Goal: Use online tool/utility: Utilize a website feature to perform a specific function

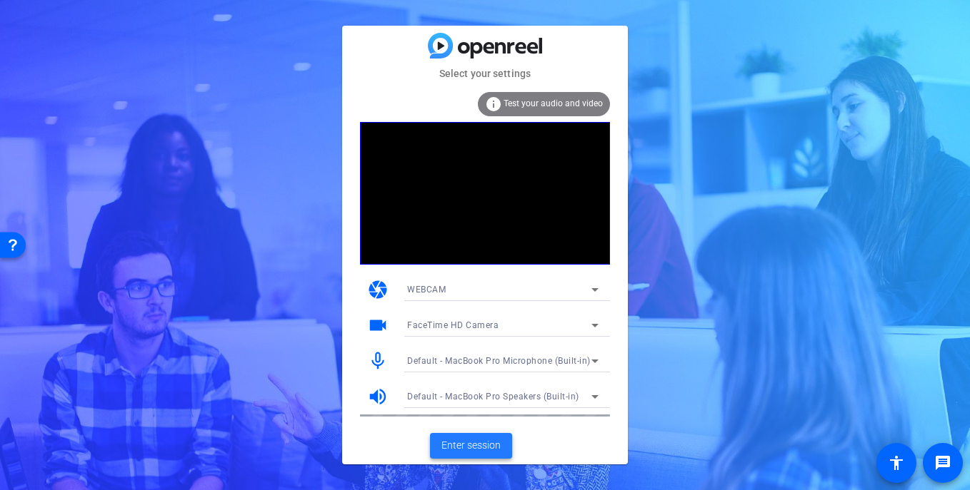
click at [478, 448] on span "Enter session" at bounding box center [470, 445] width 59 height 15
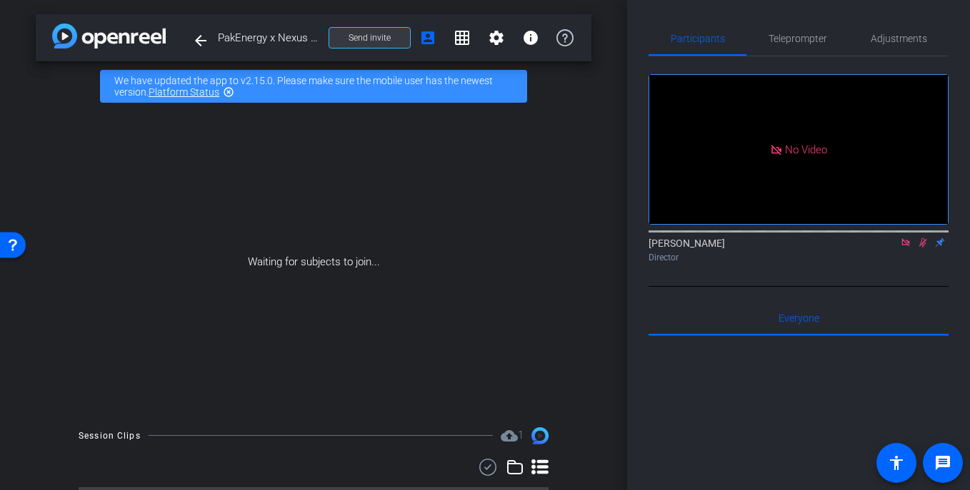
click at [391, 37] on span at bounding box center [369, 38] width 81 height 34
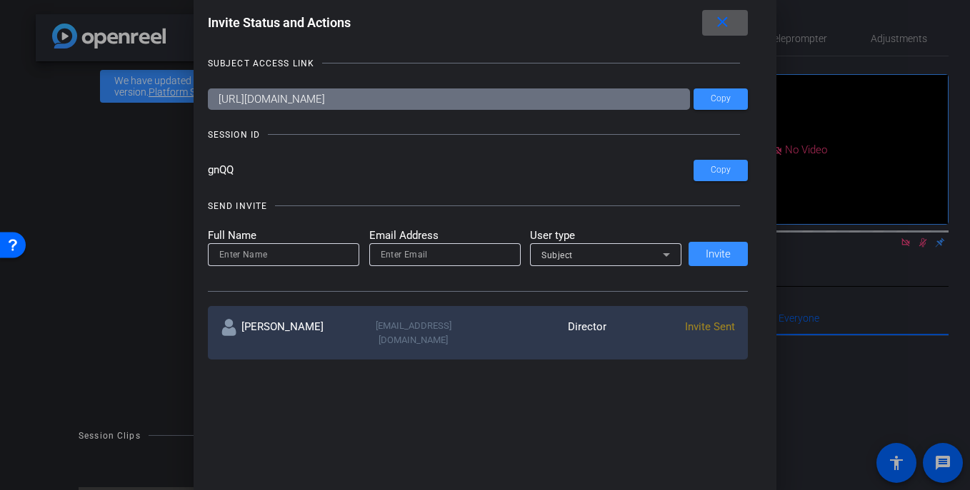
click at [731, 21] on span at bounding box center [725, 23] width 46 height 34
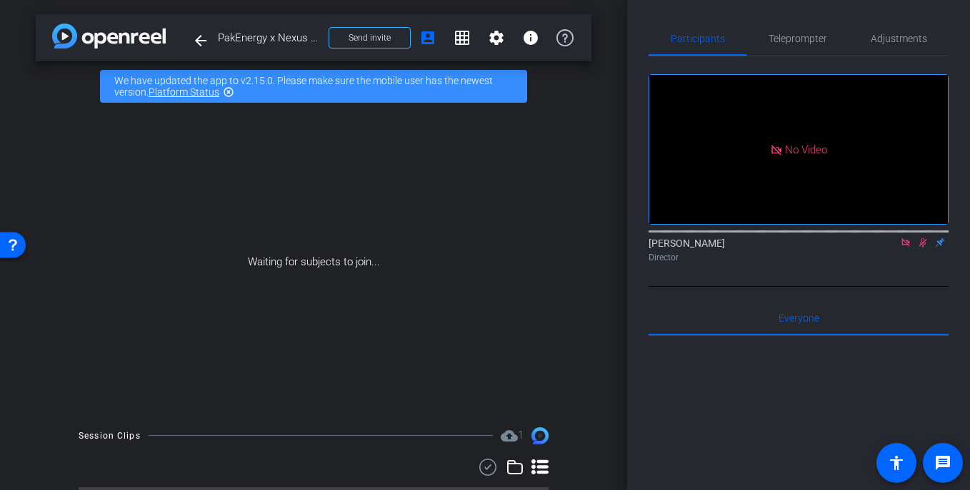
click at [923, 248] on icon at bounding box center [922, 243] width 11 height 10
click at [909, 248] on icon at bounding box center [905, 243] width 11 height 10
click at [358, 26] on span at bounding box center [369, 38] width 81 height 34
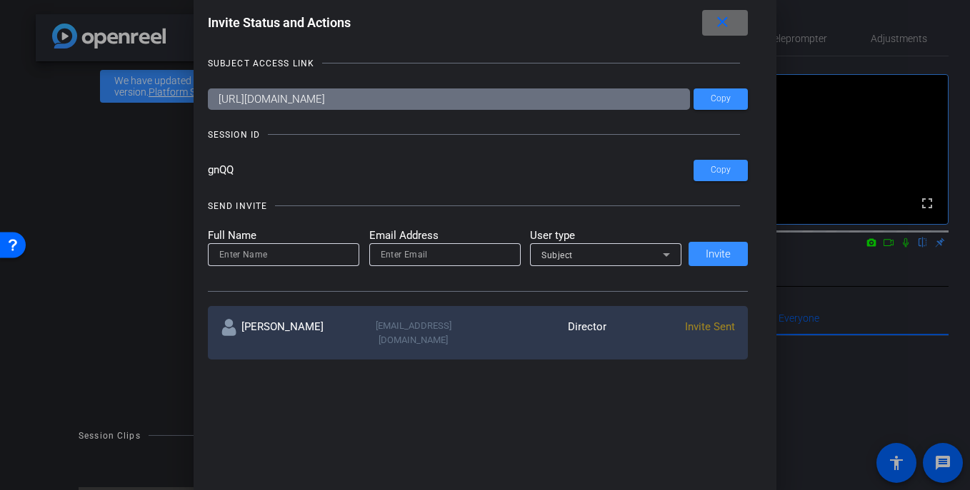
click at [721, 26] on mat-icon "close" at bounding box center [722, 23] width 18 height 18
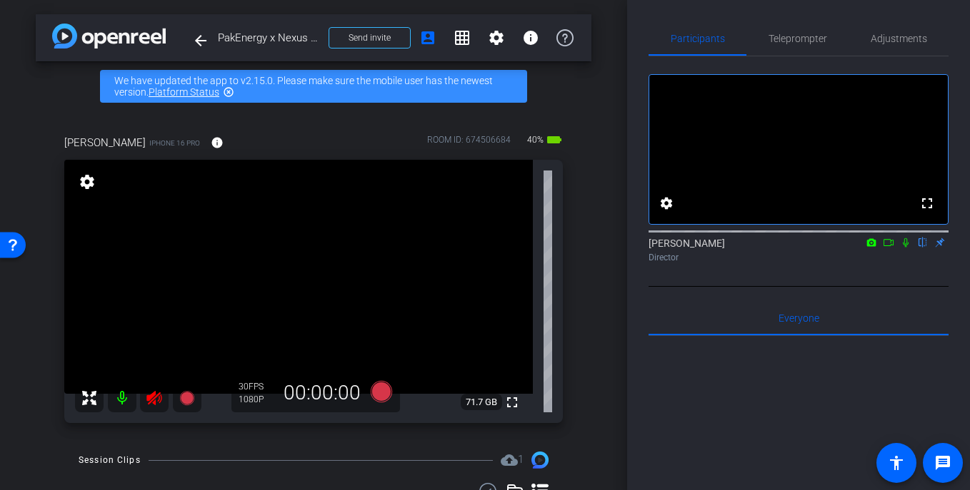
click at [154, 398] on icon at bounding box center [153, 398] width 15 height 14
click at [913, 31] on span "Adjustments" at bounding box center [898, 38] width 56 height 34
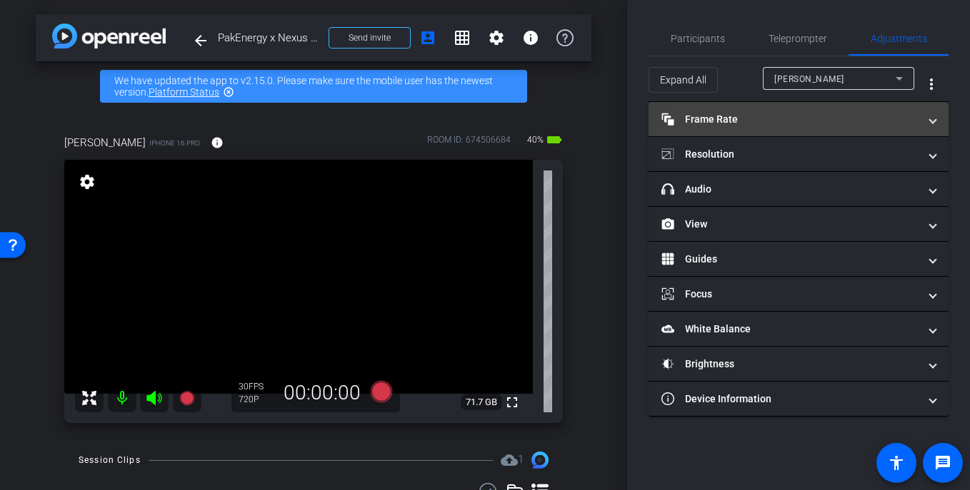
click at [744, 110] on mat-expansion-panel-header "Frame Rate Frame Rate" at bounding box center [798, 119] width 300 height 34
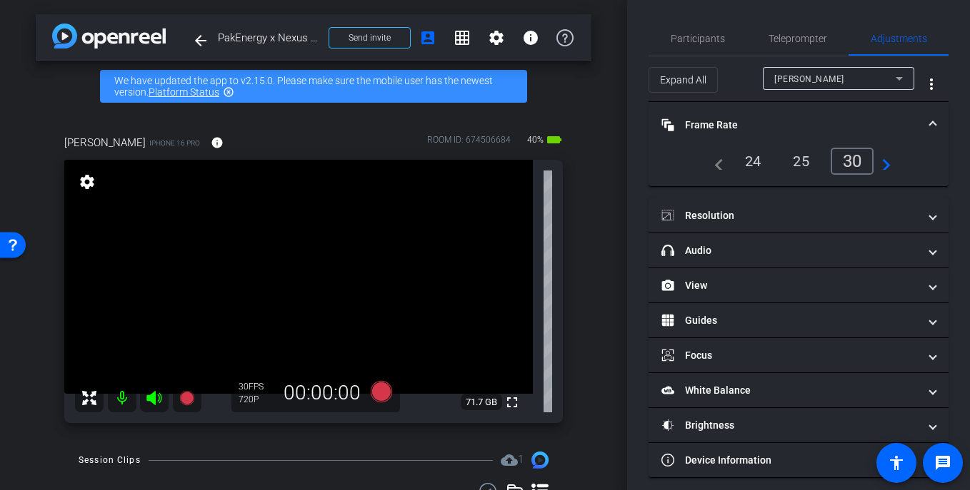
click at [750, 162] on div "24" at bounding box center [753, 161] width 38 height 24
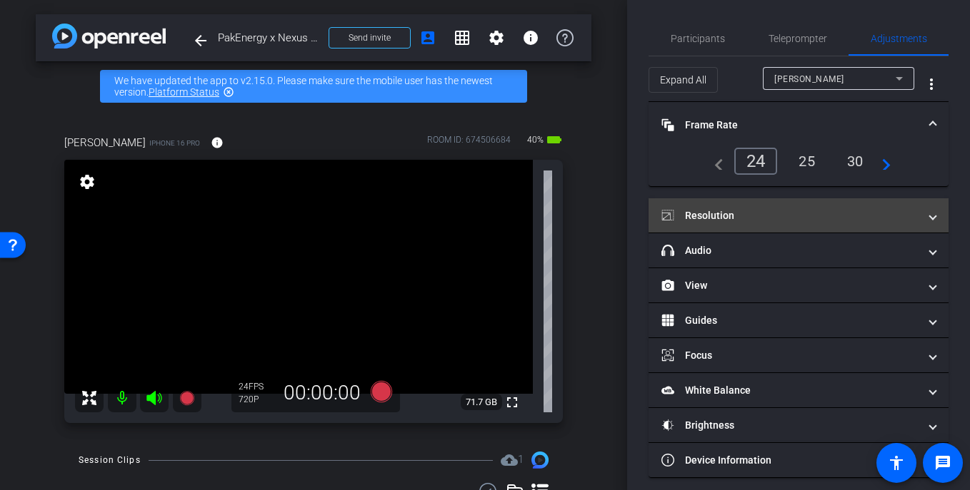
click at [756, 206] on mat-expansion-panel-header "Resolution" at bounding box center [798, 215] width 300 height 34
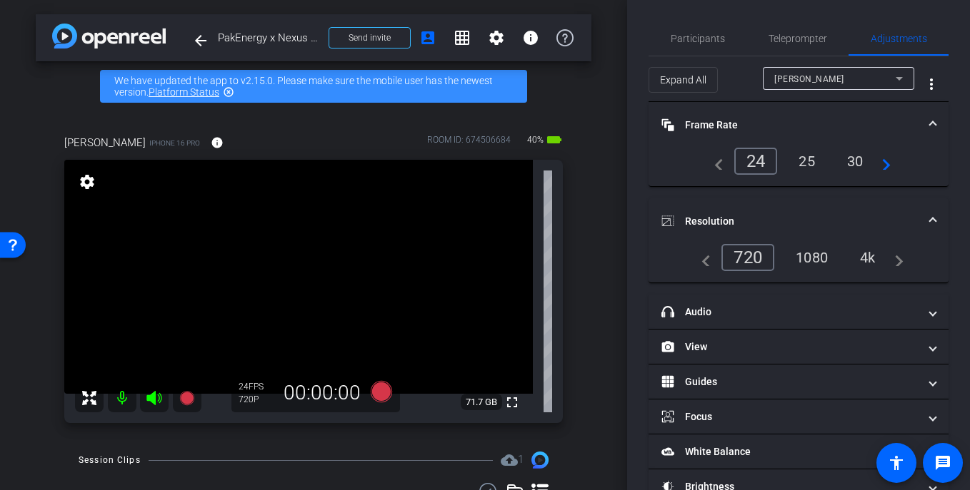
click at [808, 249] on div "1080" at bounding box center [812, 258] width 54 height 24
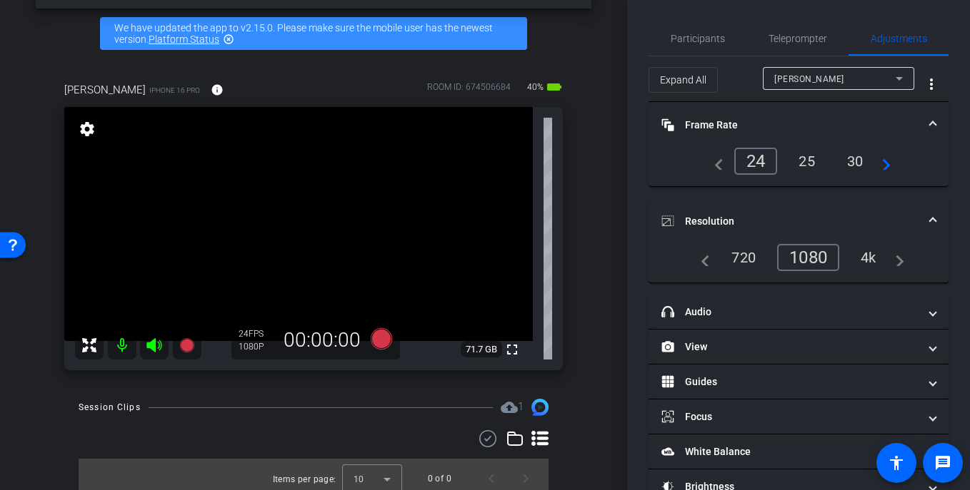
scroll to position [61, 0]
